Goal: Task Accomplishment & Management: Complete application form

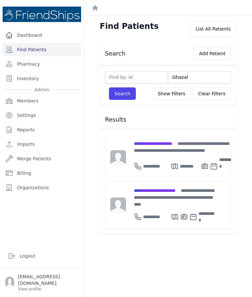
click at [159, 156] on div "**********" at bounding box center [152, 166] width 37 height 20
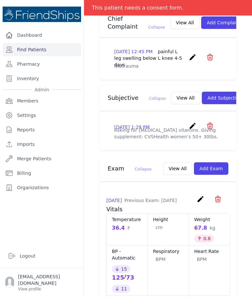
scroll to position [179, 0]
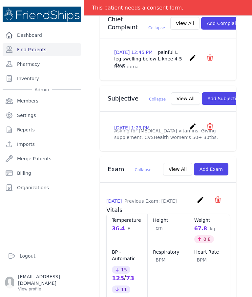
click at [171, 102] on button "View All" at bounding box center [185, 98] width 29 height 12
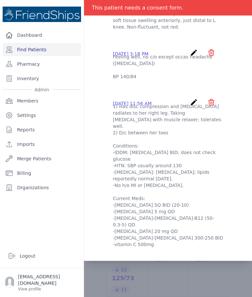
scroll to position [0, 0]
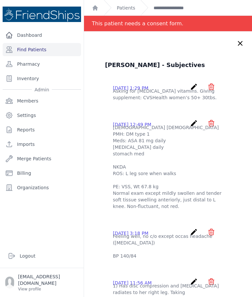
click at [241, 45] on icon at bounding box center [241, 43] width 8 height 8
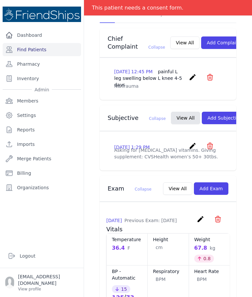
scroll to position [160, 0]
click at [217, 195] on button "Add Exam" at bounding box center [211, 188] width 34 height 12
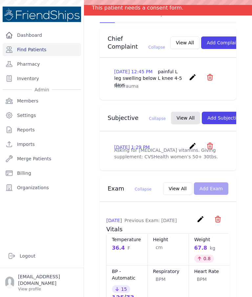
scroll to position [0, 0]
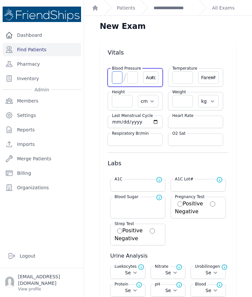
click at [115, 72] on input "number" at bounding box center [117, 77] width 11 height 12
type input "114"
click at [136, 77] on input "number" at bounding box center [132, 77] width 11 height 12
select select "Automatic"
select select "F"
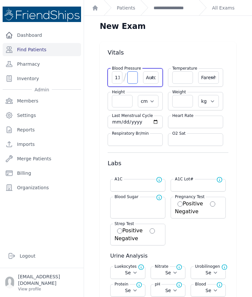
select select "cm"
select select "kg"
select select
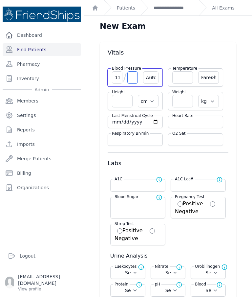
select select
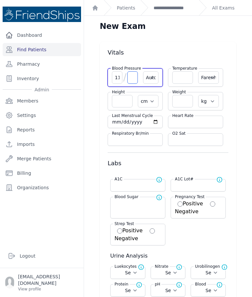
select select
type input "66"
click at [193, 120] on input "number" at bounding box center [195, 122] width 47 height 7
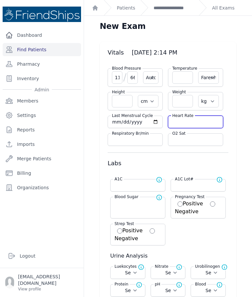
type input "7"
select select "Automatic"
select select "F"
select select "cm"
select select "kg"
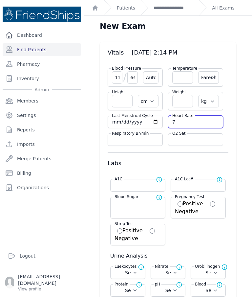
select select
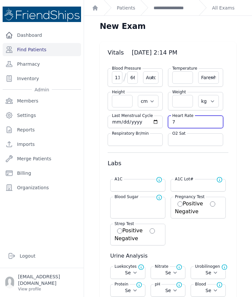
select select
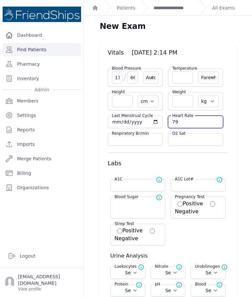
type input "79"
click at [183, 79] on input "number" at bounding box center [182, 77] width 21 height 12
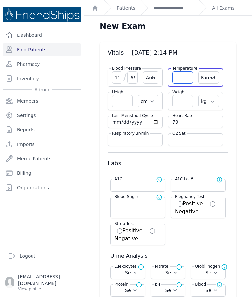
select select "Automatic"
select select "F"
select select "cm"
select select "kg"
select select
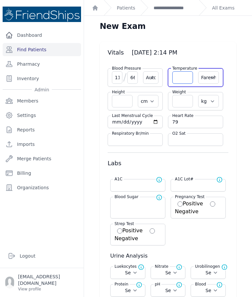
select select
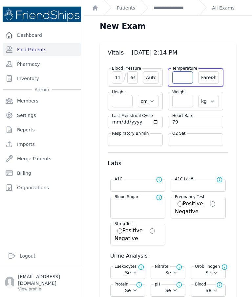
select select
type input "36.6"
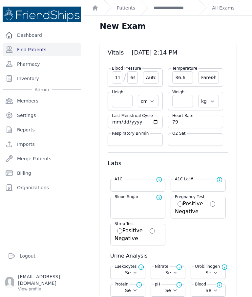
click at [209, 83] on select "Farenheit Celcius" at bounding box center [208, 77] width 21 height 12
select select "Automatic"
select select "cm"
select select "kg"
select select
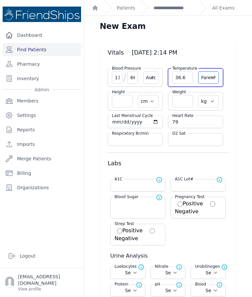
select select
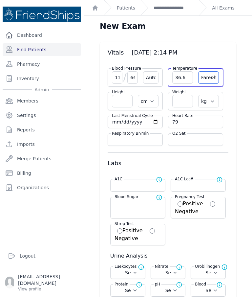
select select
select select "C"
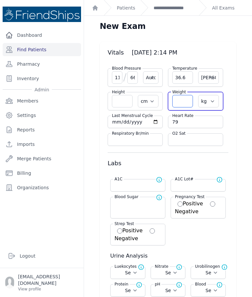
click at [181, 99] on input "number" at bounding box center [182, 101] width 21 height 12
select select "Automatic"
select select "C"
select select "cm"
select select "kg"
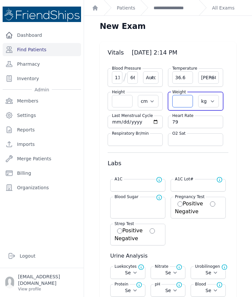
select select
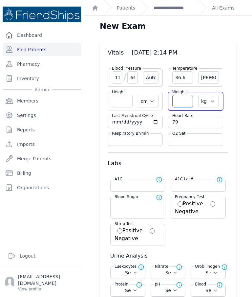
select select
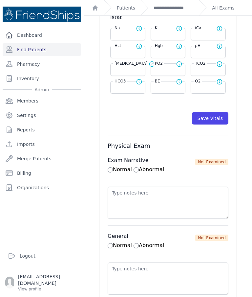
scroll to position [331, 0]
type input "69.4"
click at [221, 119] on button "Save Vitals" at bounding box center [210, 118] width 36 height 12
select select "Automatic"
select select "cm"
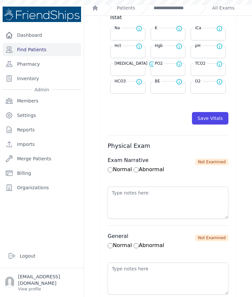
select select "kg"
select select
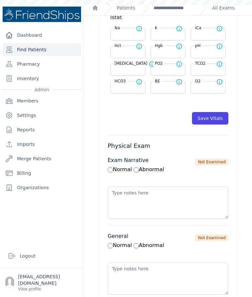
select select
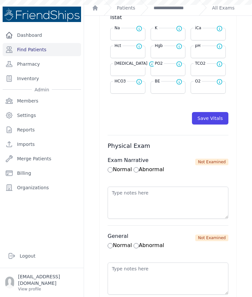
select select
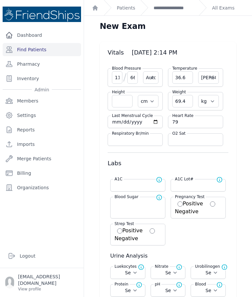
click at [174, 7] on link "**********" at bounding box center [174, 8] width 40 height 7
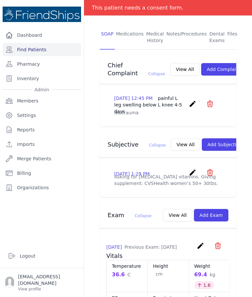
scroll to position [136, 0]
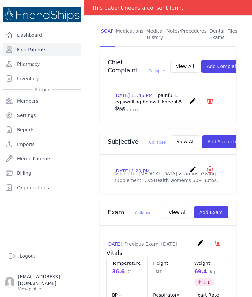
click at [171, 147] on button "View All" at bounding box center [185, 141] width 29 height 12
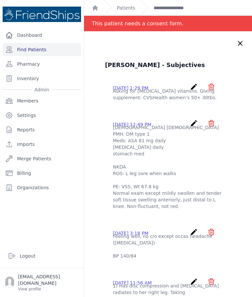
scroll to position [0, 0]
click at [240, 41] on icon at bounding box center [241, 43] width 8 height 8
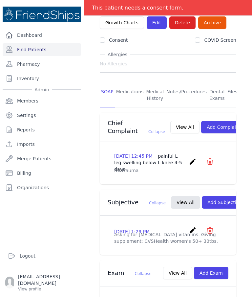
scroll to position [81, 0]
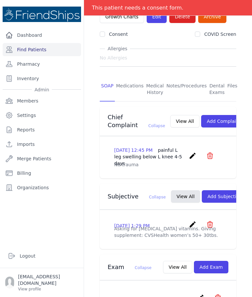
click at [217, 199] on button "Add Subjective" at bounding box center [225, 196] width 46 height 12
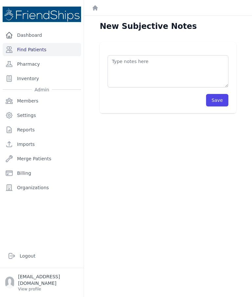
click at [180, 66] on textarea at bounding box center [168, 71] width 121 height 32
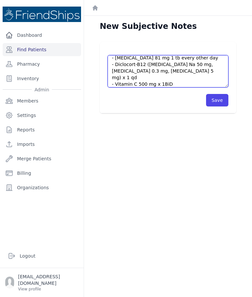
scroll to position [33, 0]
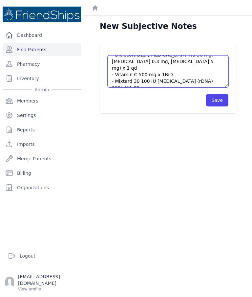
click at [203, 72] on textarea "Pt’s current meds: - Losardipin (Amlodipine 5 mg, Valsartan 80 mg) x 1 qd - Asp…" at bounding box center [168, 71] width 121 height 32
click at [162, 80] on textarea "Pt’s current meds: - Losardipin (Amlodipine 5 mg, Valsartan 80 mg) x 1 qd - Asp…" at bounding box center [168, 71] width 121 height 32
click at [125, 82] on textarea "Pt’s current meds: - Losardipin (Amlodipine 5 mg, Valsartan 80 mg) x 1 qd - Asp…" at bounding box center [168, 71] width 121 height 32
click at [125, 81] on textarea "Pt’s current meds: - Losardipin (Amlodipine 5 mg, Valsartan 80 mg) x 1 qd - Asp…" at bounding box center [168, 71] width 121 height 32
click at [158, 83] on textarea "Pt’s current meds: - Losardipin (Amlodipine 5 mg, Valsartan 80 mg) x 1 qd - Asp…" at bounding box center [168, 71] width 121 height 32
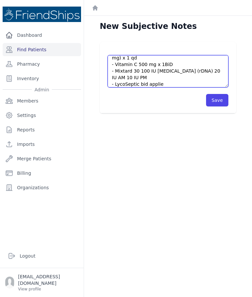
scroll to position [39, 0]
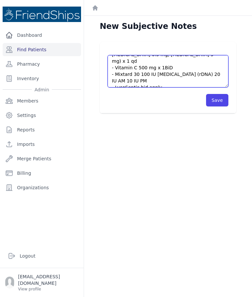
type textarea "Pt’s current meds: - Losardipin (Amlodipine 5 mg, Valsartan 80 mg) x 1 qd - Asp…"
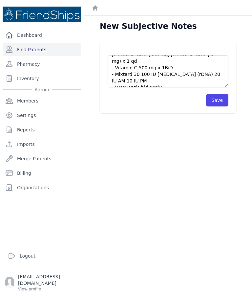
click at [218, 102] on button "Save" at bounding box center [217, 100] width 22 height 12
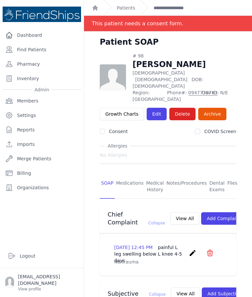
click at [52, 45] on link "Find Patients" at bounding box center [42, 49] width 79 height 13
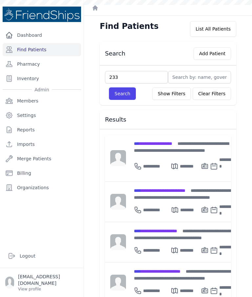
type input "233"
click at [119, 96] on button "Search" at bounding box center [122, 93] width 27 height 12
click at [143, 74] on input "text" at bounding box center [136, 77] width 63 height 12
type input "233"
click at [126, 92] on button "Search" at bounding box center [122, 93] width 27 height 12
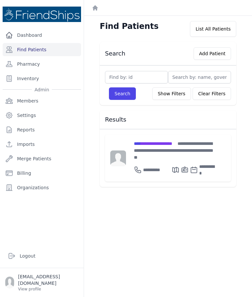
click at [148, 139] on div "**********" at bounding box center [174, 158] width 97 height 47
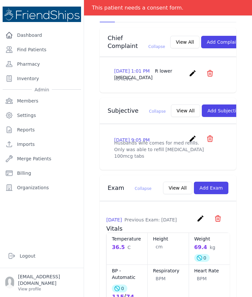
scroll to position [155, 0]
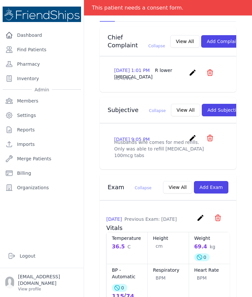
click at [171, 116] on button "View All" at bounding box center [185, 110] width 29 height 12
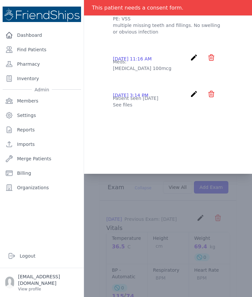
scroll to position [0, 0]
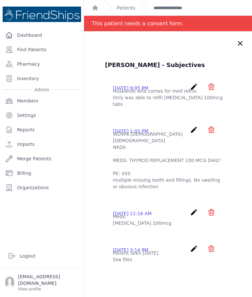
click at [240, 42] on icon at bounding box center [241, 43] width 8 height 8
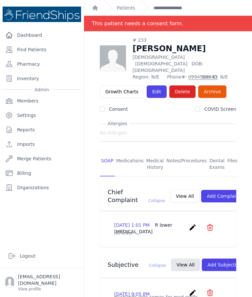
click at [126, 152] on link "Medications" at bounding box center [130, 164] width 30 height 24
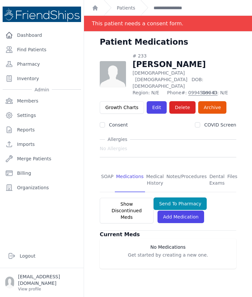
click at [231, 168] on link "Files" at bounding box center [232, 180] width 13 height 24
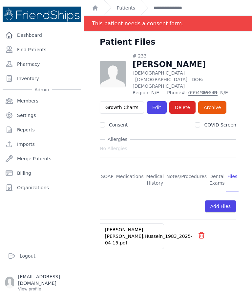
click at [124, 227] on link "Ali.Faraj.Hussein_1983_2025-04-15.pdf" at bounding box center [148, 236] width 87 height 18
click at [106, 168] on link "SOAP" at bounding box center [107, 180] width 15 height 24
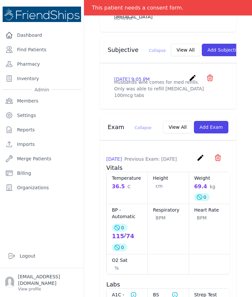
scroll to position [218, 0]
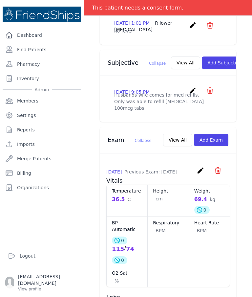
click at [171, 65] on button "View All" at bounding box center [185, 63] width 29 height 12
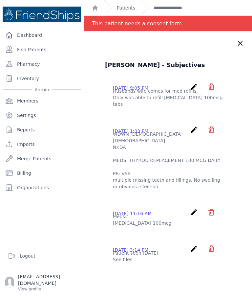
scroll to position [0, 0]
click at [238, 43] on icon at bounding box center [241, 43] width 8 height 8
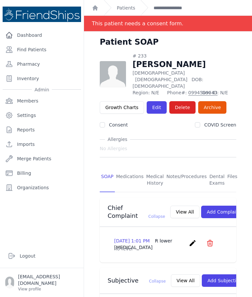
scroll to position [0, 0]
click at [33, 50] on link "Find Patients" at bounding box center [42, 49] width 79 height 13
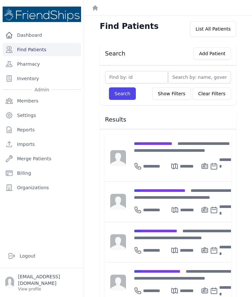
click at [39, 50] on link "Find Patients" at bounding box center [42, 49] width 79 height 13
click at [144, 75] on input "text" at bounding box center [136, 77] width 63 height 12
type input "161"
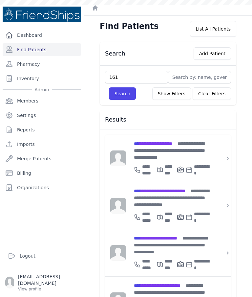
click at [127, 96] on button "Search" at bounding box center [122, 93] width 27 height 12
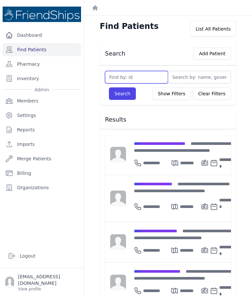
click at [128, 81] on input "text" at bounding box center [136, 77] width 63 height 12
type input "161"
click at [126, 96] on button "Search" at bounding box center [122, 93] width 27 height 12
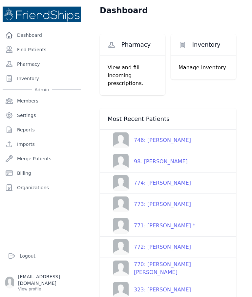
click at [191, 140] on div "746: Mohammed Hussein Ghayyadh" at bounding box center [160, 140] width 62 height 8
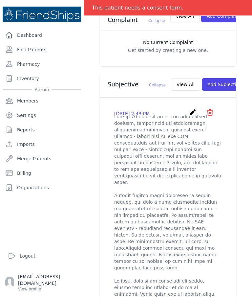
scroll to position [175, 0]
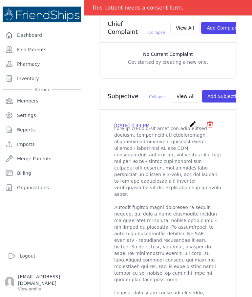
click at [171, 101] on button "View All" at bounding box center [185, 96] width 29 height 12
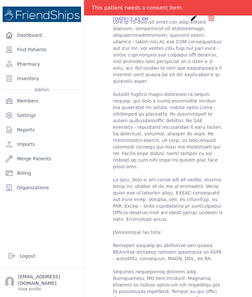
scroll to position [58, 0]
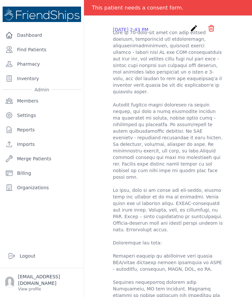
click at [193, 27] on icon "create" at bounding box center [194, 28] width 8 height 8
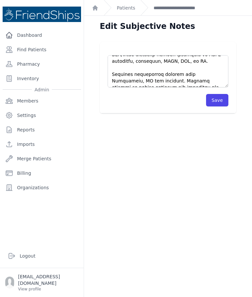
scroll to position [237, 0]
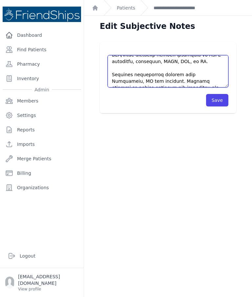
click at [170, 81] on textarea at bounding box center [168, 71] width 121 height 32
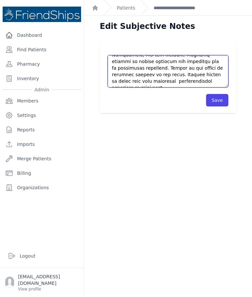
scroll to position [266, 0]
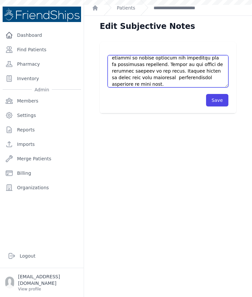
click at [216, 78] on textarea at bounding box center [168, 71] width 121 height 32
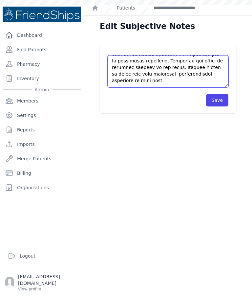
scroll to position [269, 0]
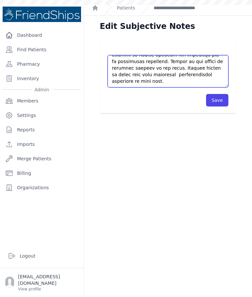
click at [129, 81] on textarea at bounding box center [168, 71] width 121 height 32
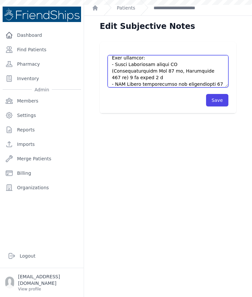
scroll to position [306, 0]
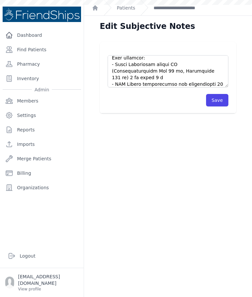
click at [219, 104] on button "Save" at bounding box center [217, 100] width 22 height 12
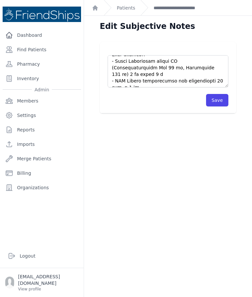
scroll to position [309, 0]
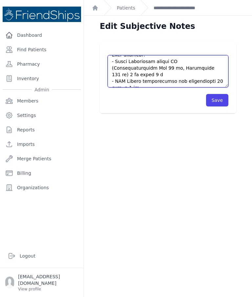
click at [217, 79] on textarea at bounding box center [168, 71] width 121 height 32
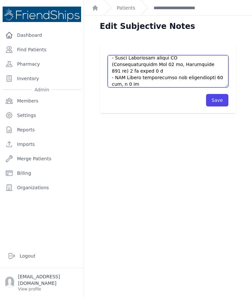
scroll to position [312, 0]
click at [119, 83] on textarea at bounding box center [168, 71] width 121 height 32
type textarea "This is 60-year-old male the past medical history, significant for hypertension…"
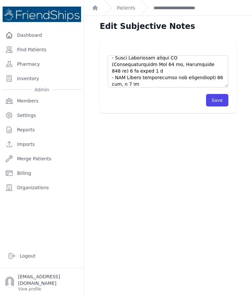
click at [222, 102] on button "Save" at bounding box center [217, 100] width 22 height 12
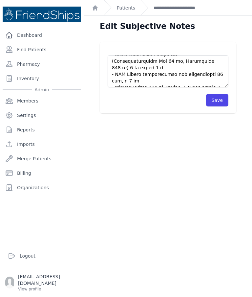
scroll to position [315, 0]
click at [224, 100] on button "Save" at bounding box center [217, 100] width 22 height 12
click at [220, 95] on button "Save" at bounding box center [217, 100] width 22 height 12
click at [225, 97] on button "Save" at bounding box center [217, 100] width 22 height 12
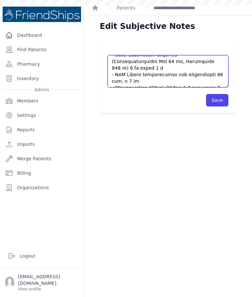
click at [127, 82] on textarea at bounding box center [168, 71] width 121 height 32
click at [138, 83] on textarea at bounding box center [168, 71] width 121 height 32
click at [139, 83] on textarea at bounding box center [168, 71] width 121 height 32
click at [154, 83] on textarea at bounding box center [168, 71] width 121 height 32
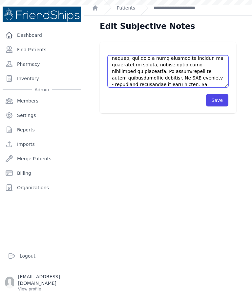
scroll to position [0, 0]
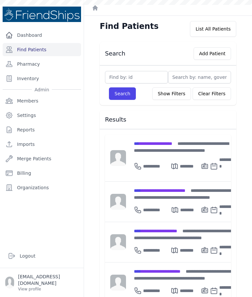
click at [163, 146] on span "**********" at bounding box center [153, 143] width 38 height 5
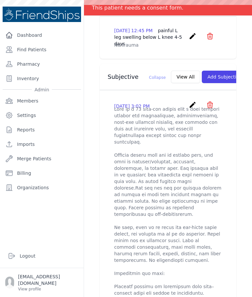
scroll to position [201, 0]
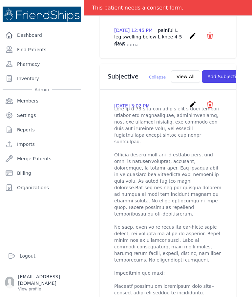
click at [190, 107] on icon "create" at bounding box center [193, 105] width 8 height 8
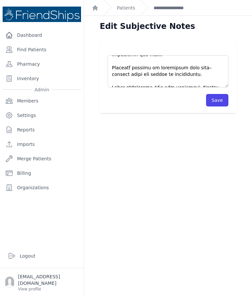
scroll to position [158, 0]
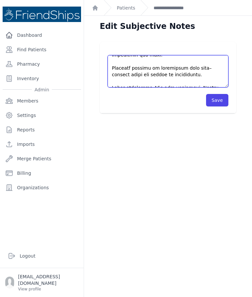
click at [181, 81] on textarea at bounding box center [168, 71] width 121 height 32
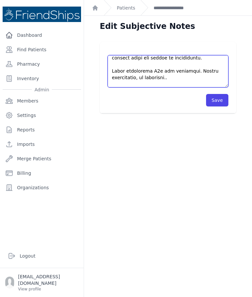
scroll to position [174, 0]
click at [118, 83] on textarea at bounding box center [168, 71] width 121 height 32
click at [209, 83] on textarea at bounding box center [168, 71] width 121 height 32
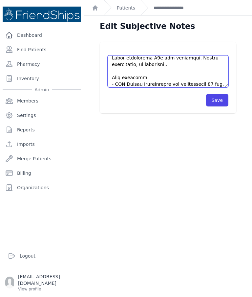
scroll to position [197, 0]
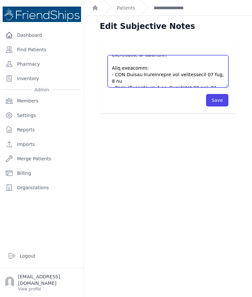
type textarea "Lore ip d 36 sita-con adipis elit s doei tempori utlabor etd magnaaliquae, admi…"
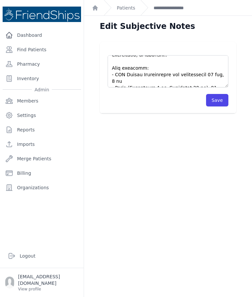
click at [221, 103] on button "Save" at bounding box center [217, 100] width 22 height 12
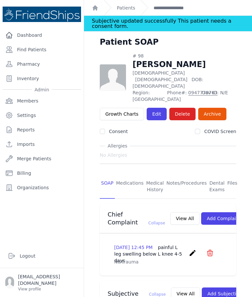
click at [51, 54] on link "Find Patients" at bounding box center [42, 49] width 79 height 13
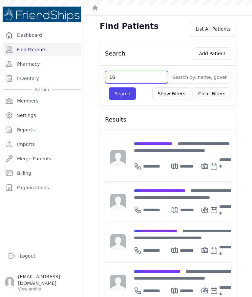
type input "161"
click at [119, 99] on button "Search" at bounding box center [122, 93] width 27 height 12
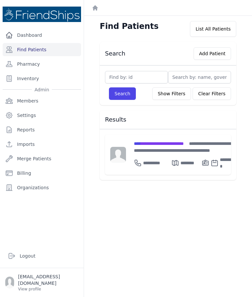
click at [193, 148] on div "**********" at bounding box center [184, 147] width 101 height 14
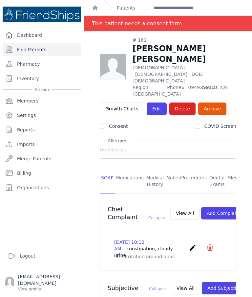
scroll to position [-2, 0]
click at [44, 44] on link "Find Patients" at bounding box center [42, 49] width 79 height 13
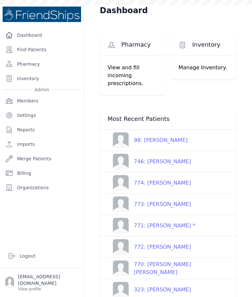
click at [39, 52] on link "Find Patients" at bounding box center [42, 49] width 79 height 13
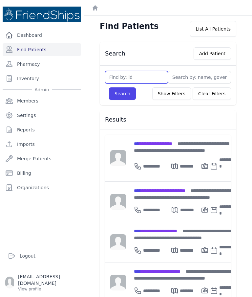
click at [135, 76] on input "text" at bounding box center [136, 77] width 63 height 12
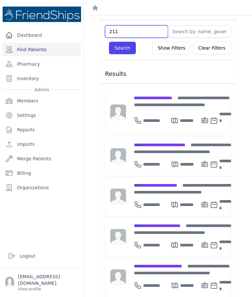
scroll to position [46, 0]
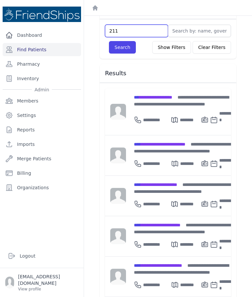
type input "211"
click at [123, 49] on button "Search" at bounding box center [122, 47] width 27 height 12
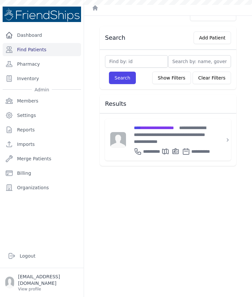
scroll to position [16, 0]
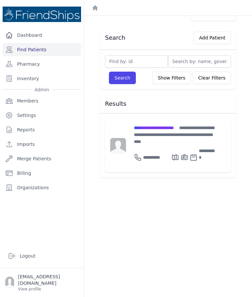
click at [159, 133] on div "**********" at bounding box center [174, 134] width 80 height 21
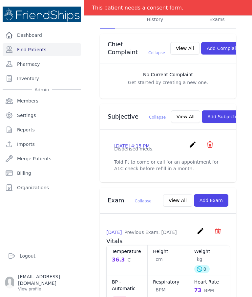
scroll to position [151, 0]
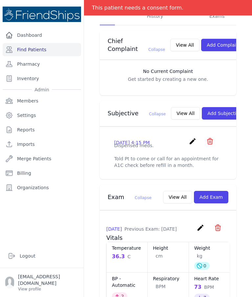
click at [171, 110] on button "View All" at bounding box center [185, 113] width 29 height 12
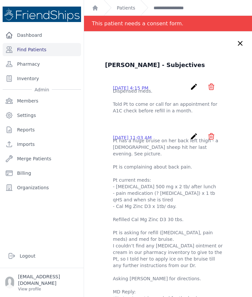
scroll to position [0, 0]
click at [235, 48] on div "Buthaina Ali Saeed - Subjectives 2025-Aug-31 4:15 PM create ​ Delete subjective…" at bounding box center [168, 244] width 168 height 425
click at [244, 43] on icon at bounding box center [241, 43] width 8 height 8
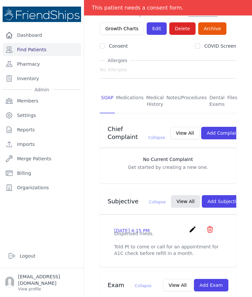
scroll to position [61, 0]
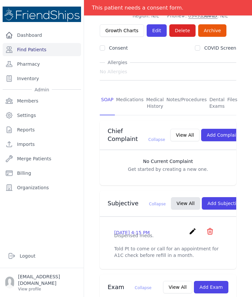
click at [231, 91] on link "Files" at bounding box center [232, 103] width 13 height 24
click at [200, 51] on input "COVID Screen" at bounding box center [197, 47] width 5 height 5
checkbox input "true"
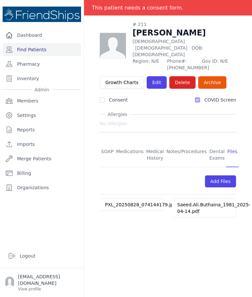
scroll to position [32, 0]
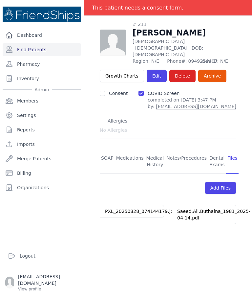
click at [140, 209] on link "PXL_20250828_074144179.jpg" at bounding box center [140, 211] width 71 height 5
click at [195, 209] on link "Saeed.Ali.Buthaina_1981_2025-04-14.pdf" at bounding box center [213, 215] width 73 height 12
click at [106, 149] on link "SOAP" at bounding box center [107, 161] width 15 height 24
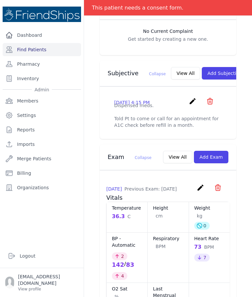
scroll to position [219, 0]
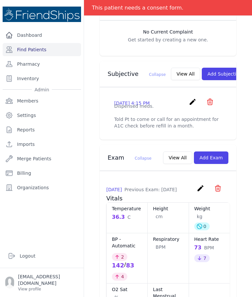
click at [171, 73] on button "View All" at bounding box center [185, 74] width 29 height 12
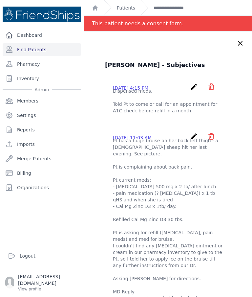
scroll to position [0, 0]
click at [240, 45] on icon at bounding box center [241, 43] width 8 height 8
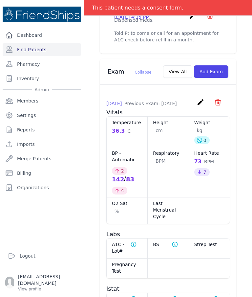
scroll to position [290, 0]
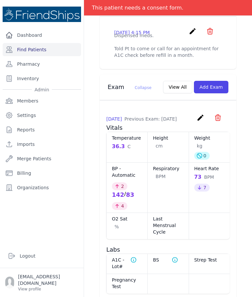
click at [220, 85] on button "Add Exam" at bounding box center [211, 87] width 34 height 12
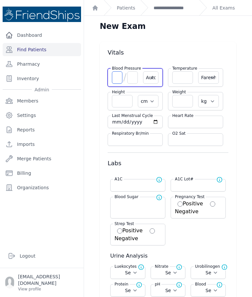
click at [116, 77] on input "number" at bounding box center [117, 77] width 11 height 12
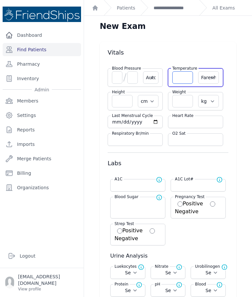
click at [188, 83] on input "number" at bounding box center [182, 77] width 21 height 12
type input "36.4"
click at [211, 83] on select "Farenheit Celcius" at bounding box center [208, 77] width 21 height 12
select select "Automatic"
select select "cm"
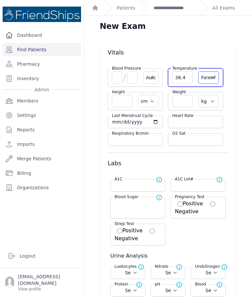
select select "kg"
select select
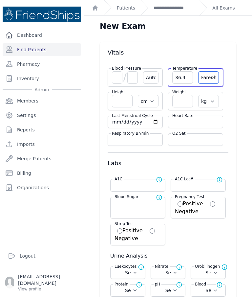
select select
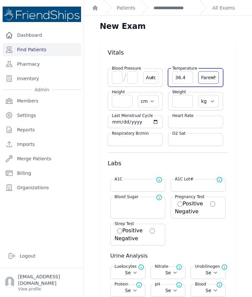
select select
select select "C"
select select "Automatic"
select select "cm"
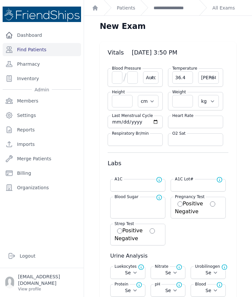
select select "kg"
select select
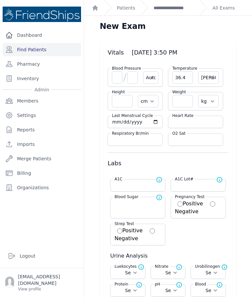
select select
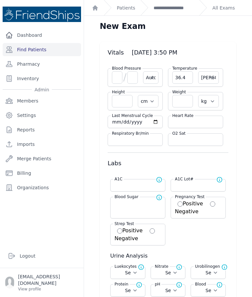
select select
click at [115, 78] on input "number" at bounding box center [117, 77] width 11 height 12
type input "115"
click at [133, 80] on input "number" at bounding box center [132, 77] width 11 height 12
type input "79"
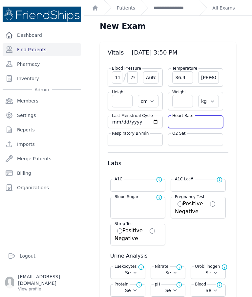
click at [192, 122] on input "number" at bounding box center [195, 122] width 47 height 7
select select "Automatic"
select select "C"
select select "cm"
select select "kg"
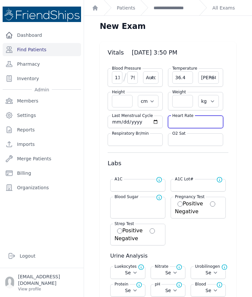
select select
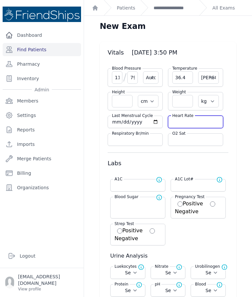
select select
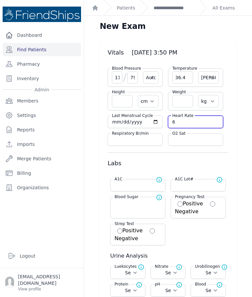
type input "69"
type input "79"
select select "Automatic"
select select "C"
select select "cm"
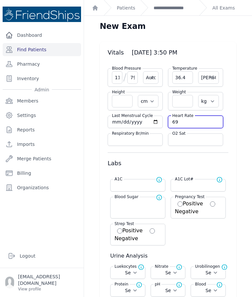
select select "kg"
select select
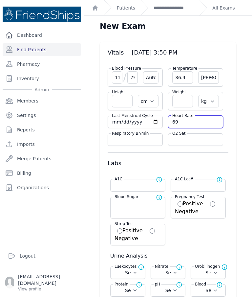
select select
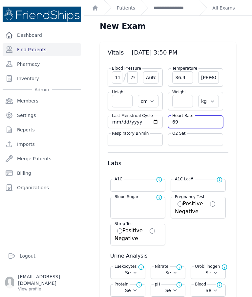
select select
type input "69"
click at [188, 101] on input "number" at bounding box center [182, 101] width 21 height 12
select select "Automatic"
select select "C"
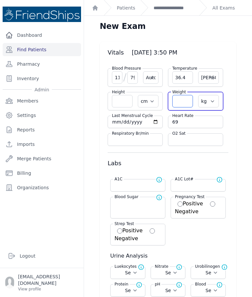
select select "cm"
select select "kg"
select select
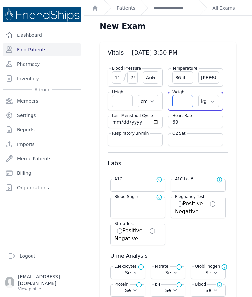
select select
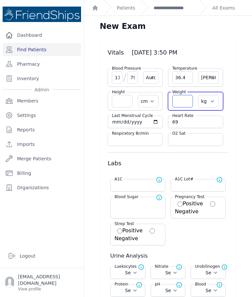
select select
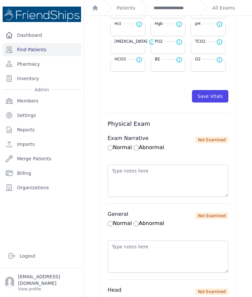
scroll to position [352, 0]
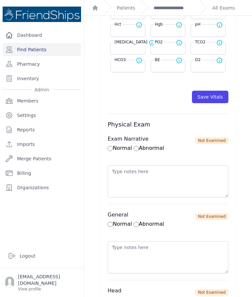
click at [220, 103] on button "Save Vitals" at bounding box center [210, 97] width 36 height 12
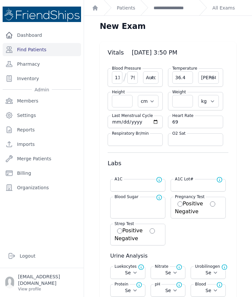
click at [172, 7] on link "**********" at bounding box center [174, 8] width 40 height 7
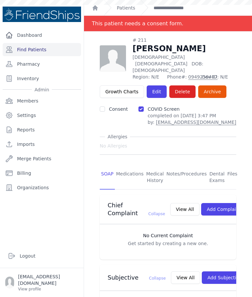
click at [51, 52] on link "Find Patients" at bounding box center [42, 49] width 79 height 13
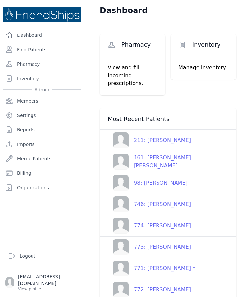
click at [187, 164] on div "161: [PERSON_NAME] [PERSON_NAME]" at bounding box center [181, 162] width 105 height 16
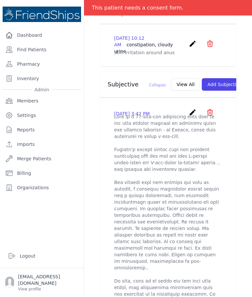
scroll to position [203, 0]
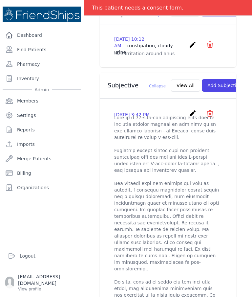
click at [192, 109] on icon "create" at bounding box center [193, 113] width 8 height 8
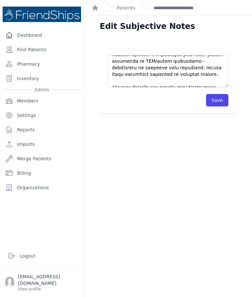
scroll to position [256, 0]
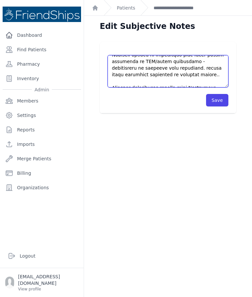
click at [187, 81] on textarea at bounding box center [168, 71] width 121 height 32
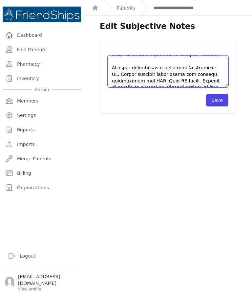
scroll to position [276, 0]
click at [136, 69] on textarea at bounding box center [168, 71] width 121 height 32
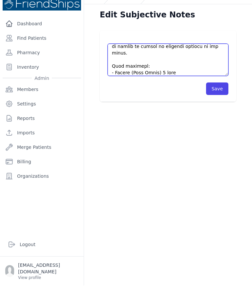
scroll to position [306, 0]
type textarea "This is a [DEMOGRAPHIC_DATA] wheelchair bound [DEMOGRAPHIC_DATA] of the past me…"
click at [221, 94] on button "Save" at bounding box center [217, 100] width 22 height 12
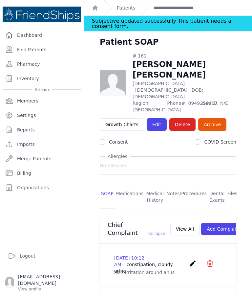
click at [39, 43] on link "Find Patients" at bounding box center [42, 49] width 79 height 13
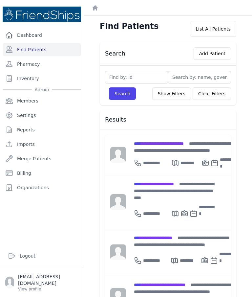
click at [156, 191] on span "**********" at bounding box center [174, 191] width 80 height 18
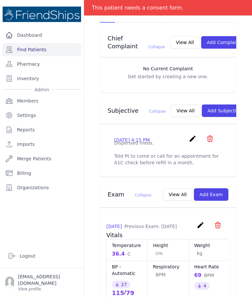
scroll to position [165, 0]
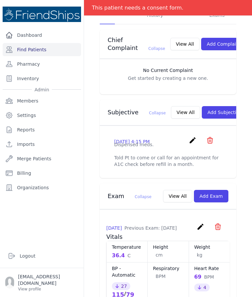
click at [173, 106] on button "View All" at bounding box center [185, 112] width 29 height 12
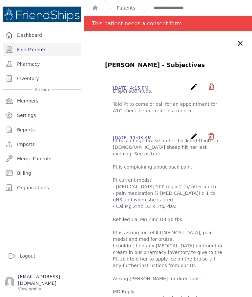
scroll to position [0, 0]
click at [240, 42] on icon at bounding box center [241, 43] width 8 height 8
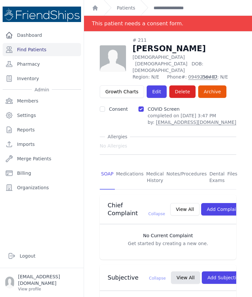
click at [132, 165] on link "Medications" at bounding box center [130, 177] width 30 height 24
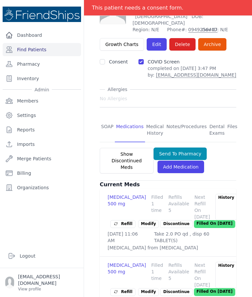
scroll to position [26, 0]
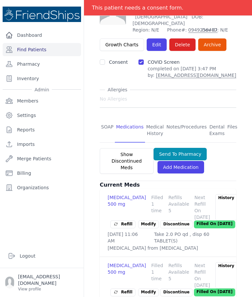
click at [104, 118] on link "SOAP" at bounding box center [107, 130] width 15 height 24
click at [108, 118] on link "SOAP" at bounding box center [107, 130] width 15 height 24
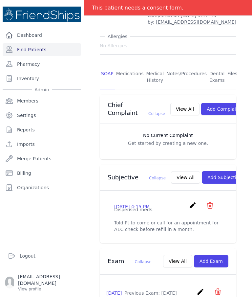
scroll to position [115, 0]
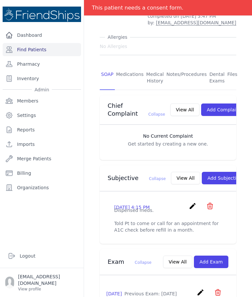
click at [204, 172] on button "Add Subjective" at bounding box center [225, 178] width 46 height 12
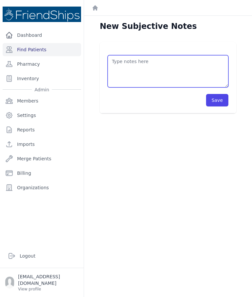
click at [186, 55] on textarea at bounding box center [168, 71] width 121 height 32
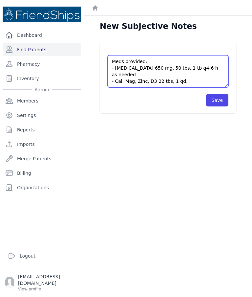
type textarea "Meds provided: - [MEDICAL_DATA] 650 mg, 50 tbs, 1 tb q4-6 h as needed - Cal, Ma…"
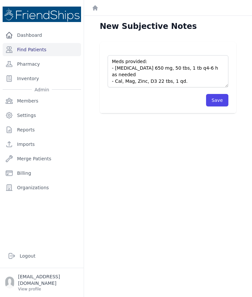
click at [213, 94] on button "Save" at bounding box center [217, 100] width 22 height 12
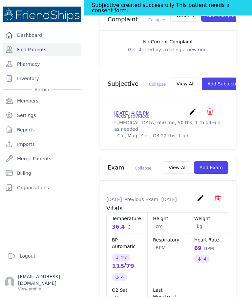
scroll to position [210, 0]
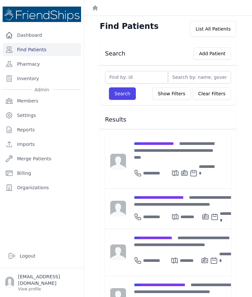
click at [181, 195] on div "**********" at bounding box center [184, 201] width 101 height 14
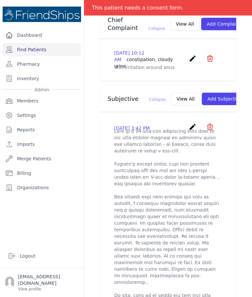
scroll to position [191, 0]
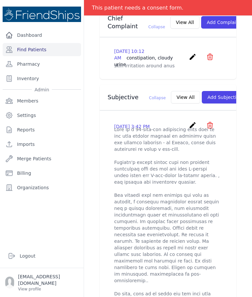
click at [192, 121] on icon "create" at bounding box center [193, 125] width 8 height 8
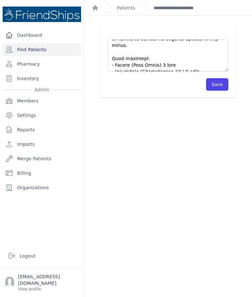
scroll to position [309, 0]
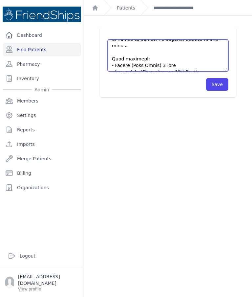
click at [216, 65] on textarea at bounding box center [168, 55] width 121 height 32
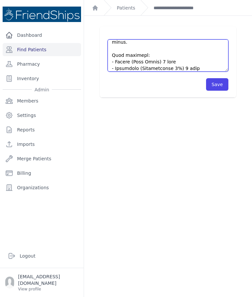
scroll to position [312, 0]
type textarea "This is a [DEMOGRAPHIC_DATA] wheelchair bound [DEMOGRAPHIC_DATA] of the past me…"
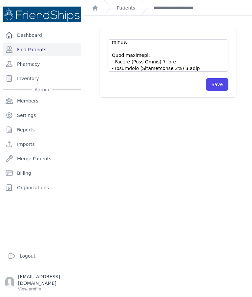
click at [222, 83] on button "Save" at bounding box center [217, 84] width 22 height 12
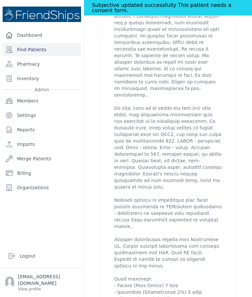
scroll to position [383, 0]
